Goal: Information Seeking & Learning: Learn about a topic

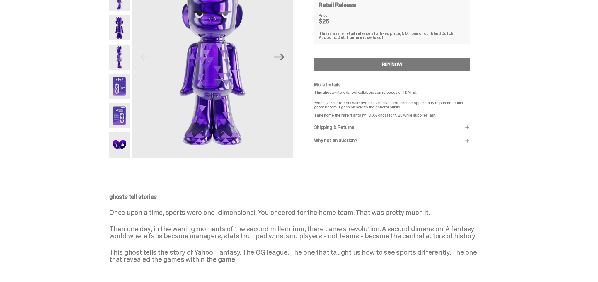
scroll to position [89, 0]
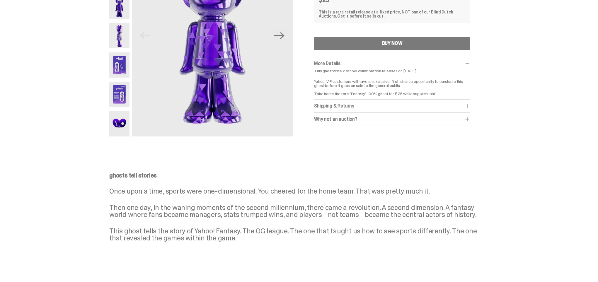
click at [121, 105] on img at bounding box center [119, 94] width 20 height 25
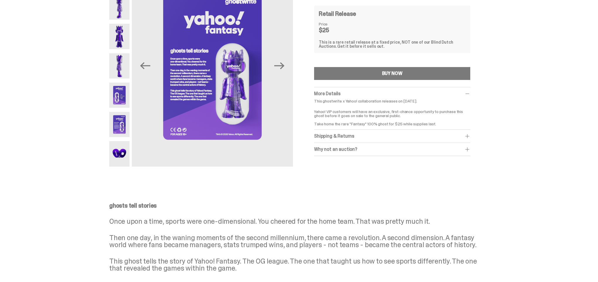
scroll to position [26, 0]
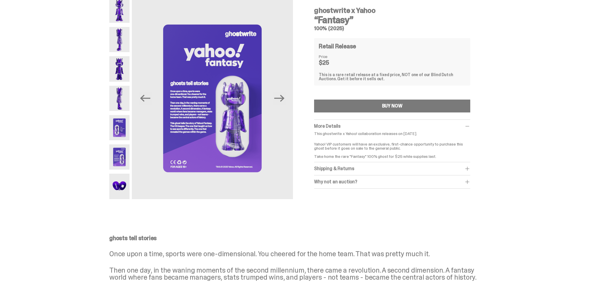
click at [118, 184] on img at bounding box center [119, 186] width 20 height 25
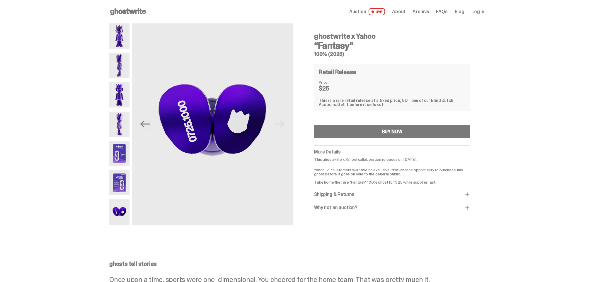
click at [120, 63] on img at bounding box center [119, 65] width 20 height 25
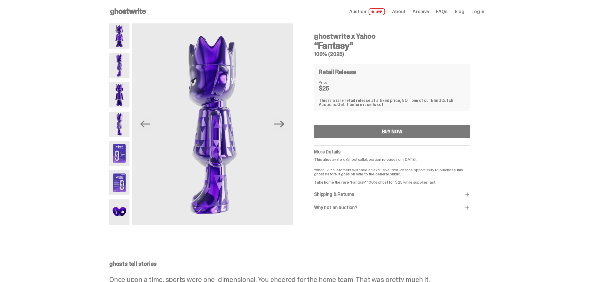
click at [119, 76] on img at bounding box center [119, 65] width 20 height 25
click at [120, 96] on img at bounding box center [119, 94] width 20 height 25
